Goal: Check status

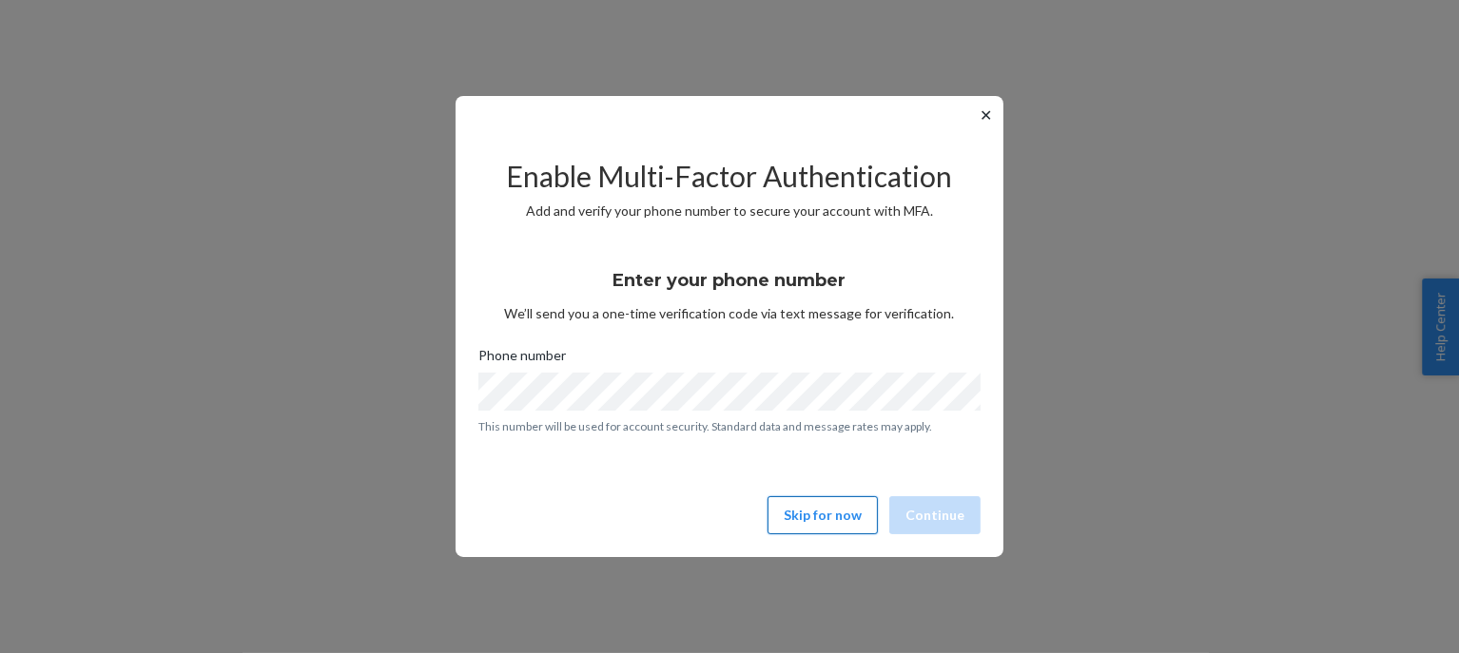
click at [827, 529] on button "Skip for now" at bounding box center [822, 515] width 110 height 38
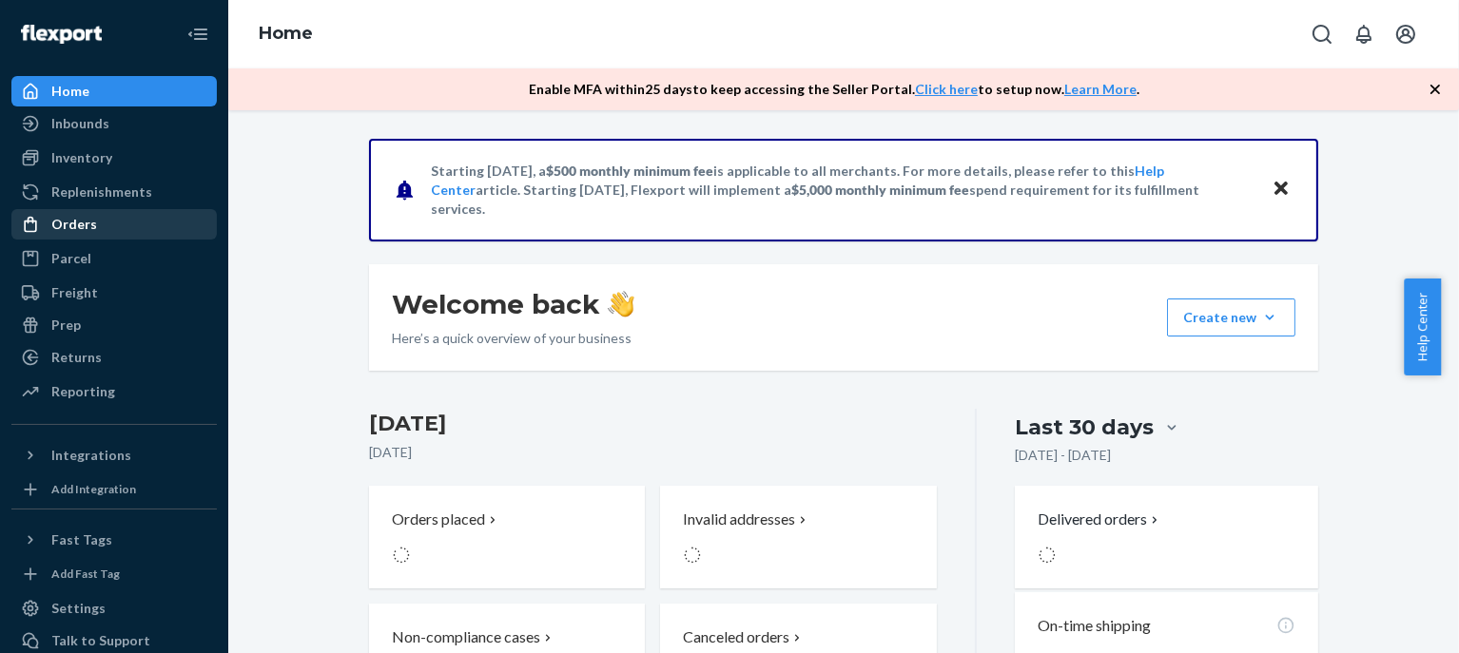
click at [84, 219] on div "Orders" at bounding box center [74, 224] width 46 height 19
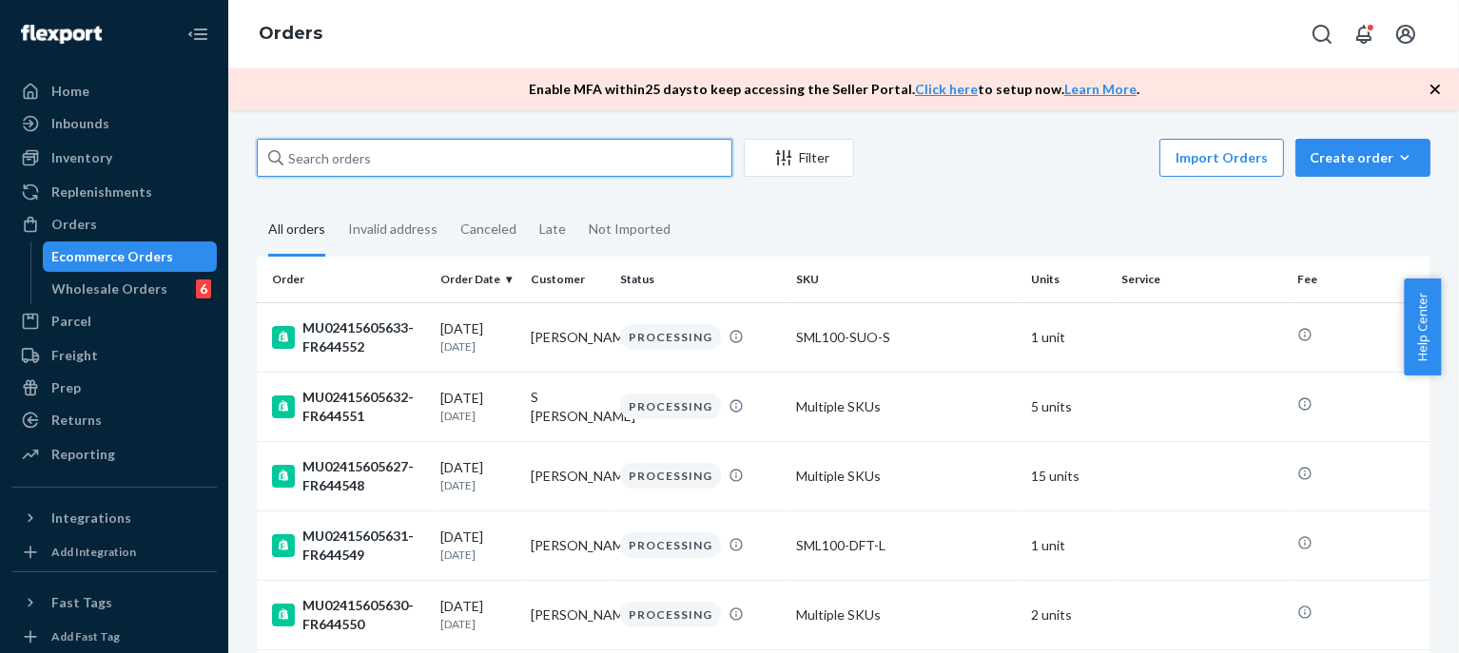
click at [462, 176] on input "text" at bounding box center [494, 158] width 475 height 38
paste input "MU02415603181"
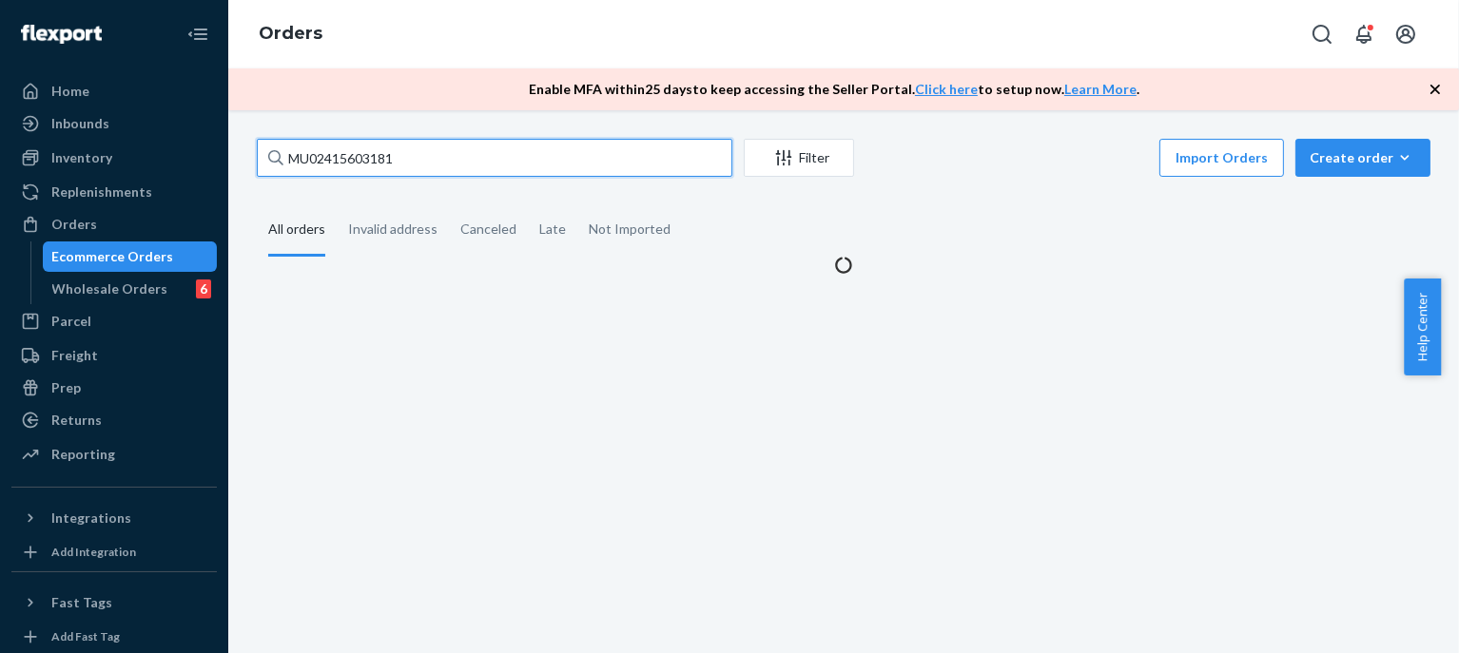
type input "MU02415603181"
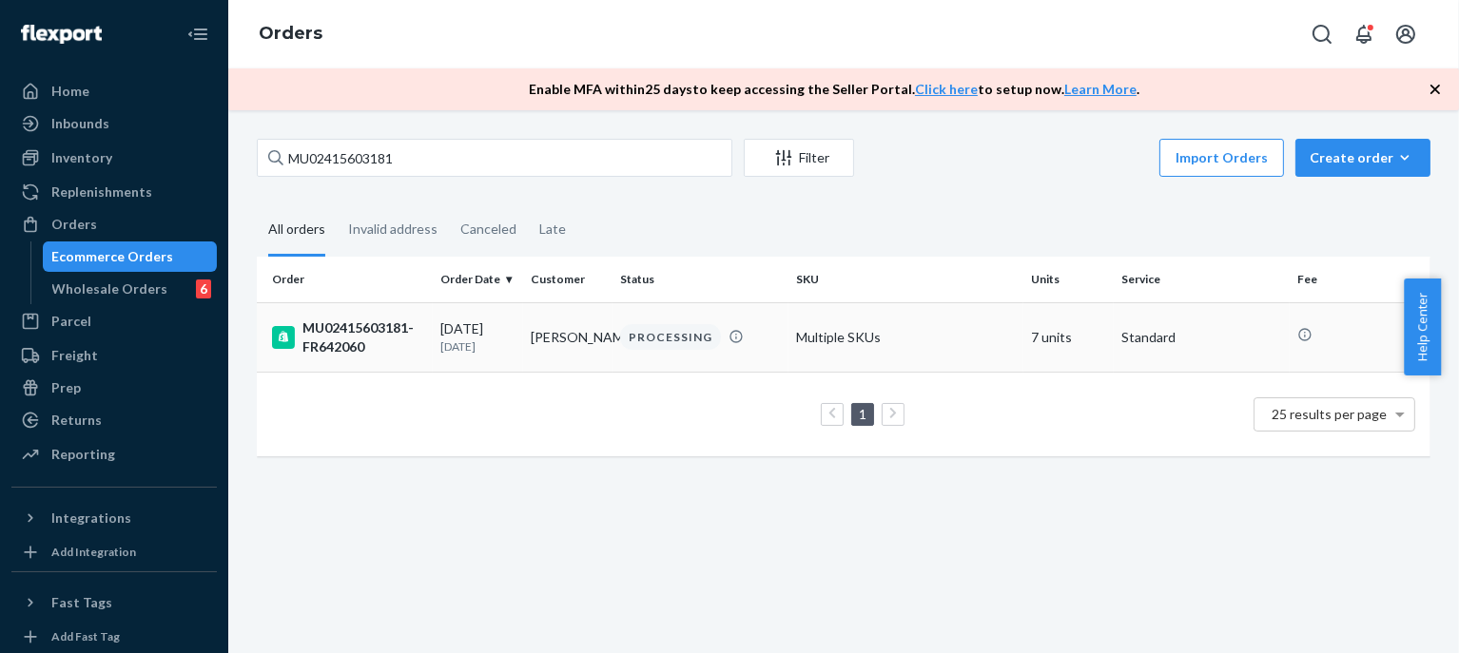
click at [476, 344] on p "[DATE]" at bounding box center [477, 347] width 75 height 16
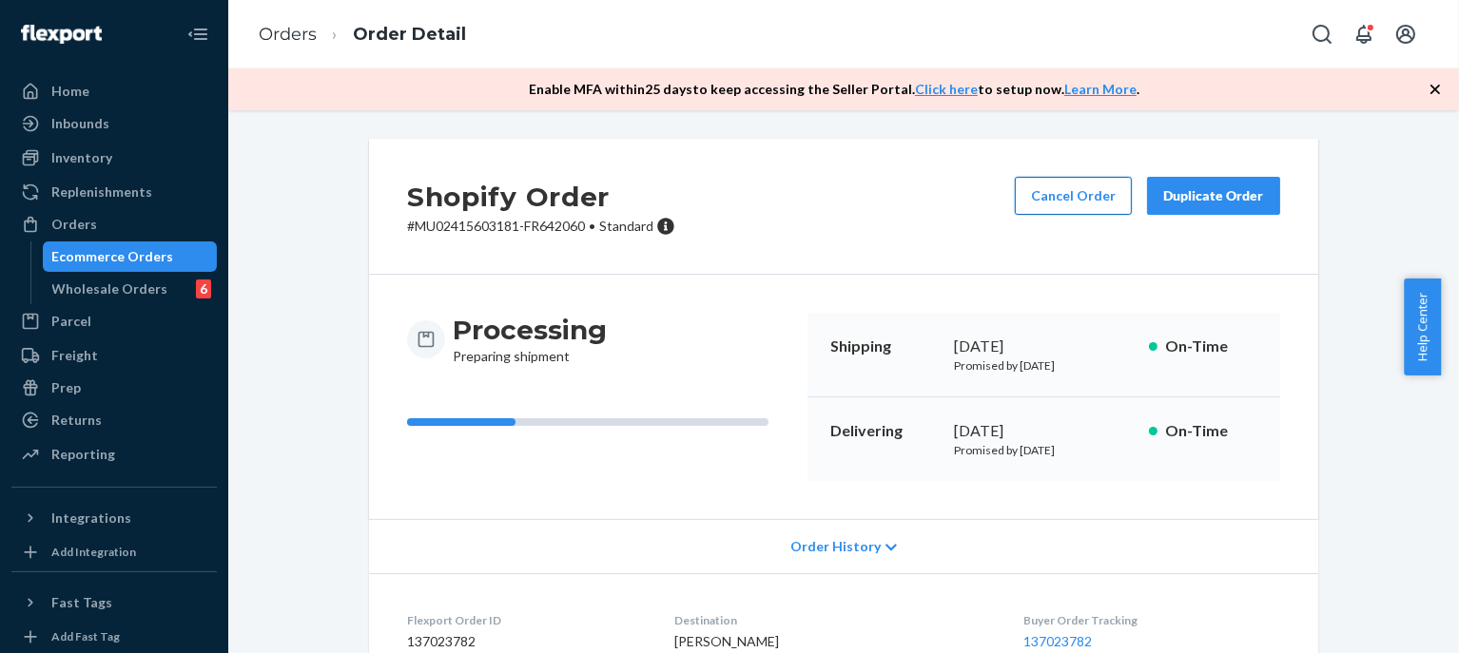
click at [1045, 195] on button "Cancel Order" at bounding box center [1073, 196] width 117 height 38
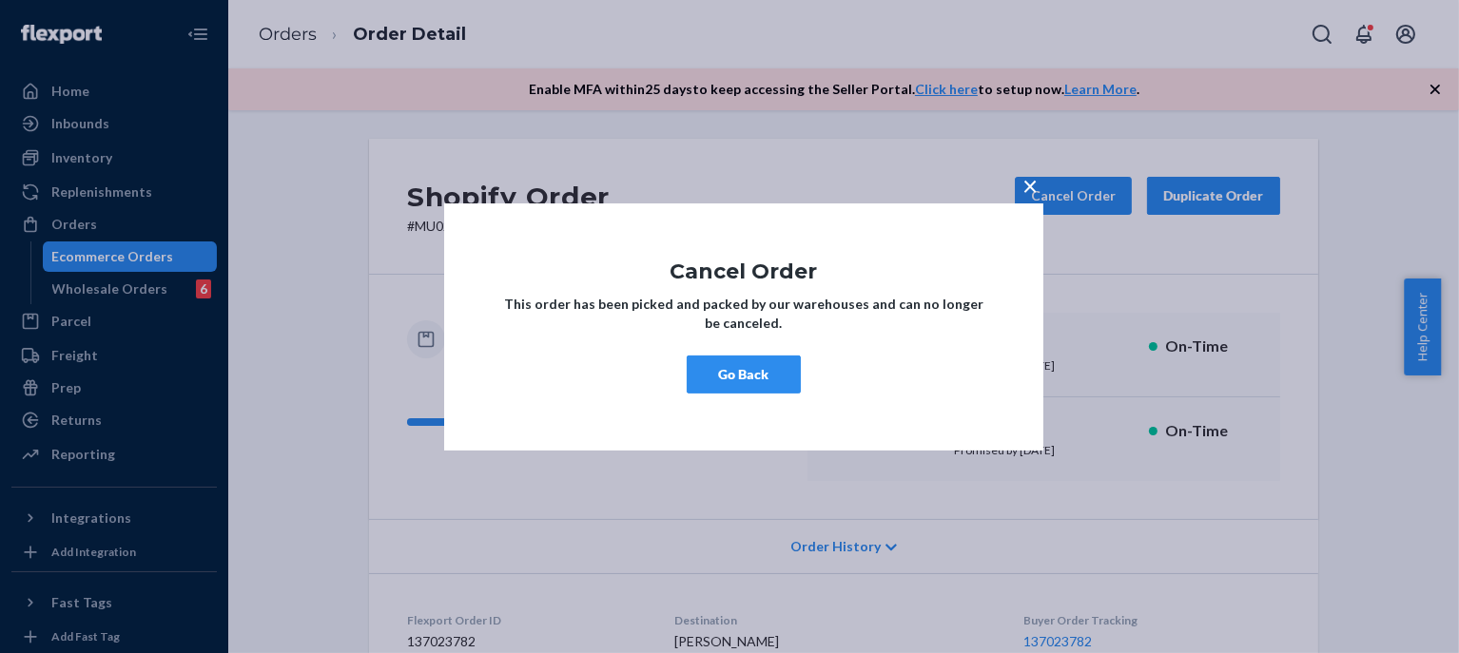
click at [777, 378] on button "Go Back" at bounding box center [744, 375] width 114 height 38
